Goal: Navigation & Orientation: Find specific page/section

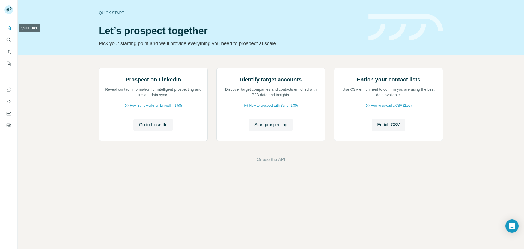
click at [9, 26] on icon "Quick start" at bounding box center [8, 27] width 5 height 5
click at [8, 63] on icon "My lists" at bounding box center [8, 63] width 5 height 5
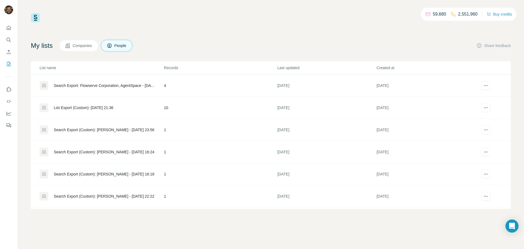
click at [266, 36] on div "59,680 2,551,960 Buy credits My lists Companies People Share feedback List name…" at bounding box center [271, 110] width 480 height 195
